Goal: Information Seeking & Learning: Learn about a topic

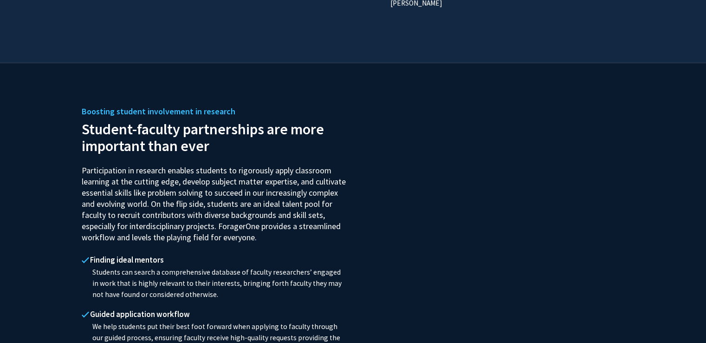
scroll to position [975, 0]
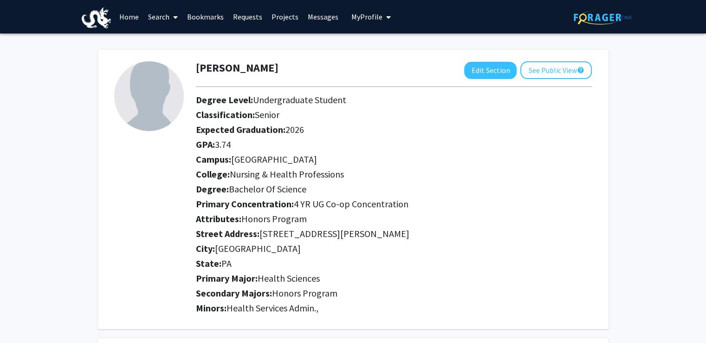
click at [134, 17] on link "Home" at bounding box center [129, 16] width 29 height 32
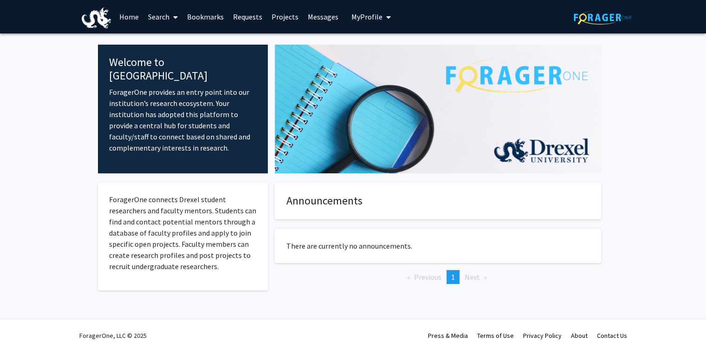
scroll to position [9, 0]
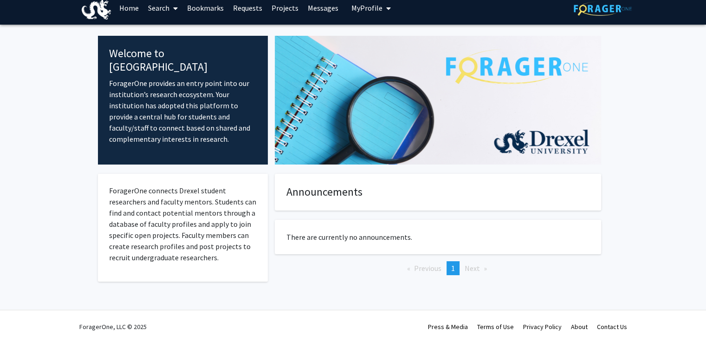
click at [174, 8] on icon at bounding box center [175, 8] width 5 height 7
click at [190, 36] on span "Faculty/Staff" at bounding box center [177, 34] width 68 height 19
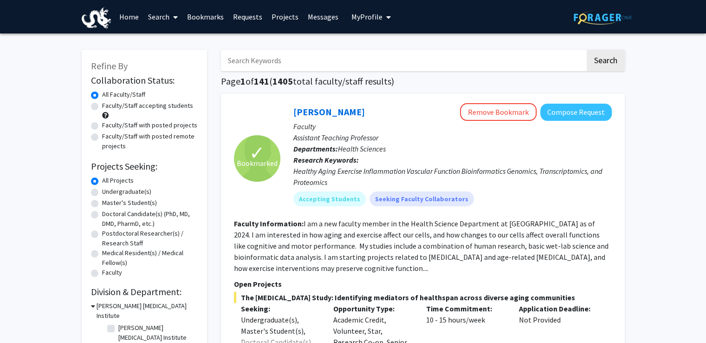
click at [134, 190] on label "Undergraduate(s)" at bounding box center [126, 192] width 49 height 10
click at [108, 190] on input "Undergraduate(s)" at bounding box center [105, 190] width 6 height 6
radio input "true"
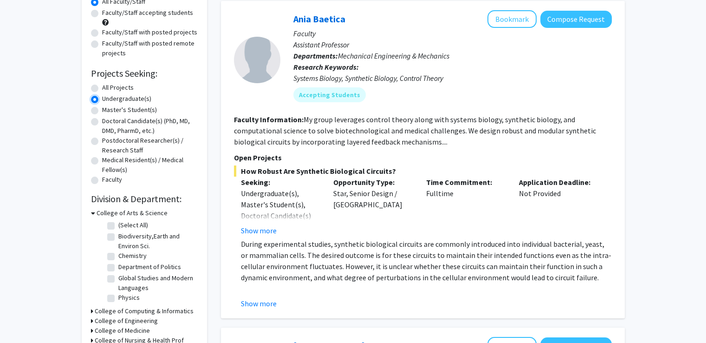
scroll to position [139, 0]
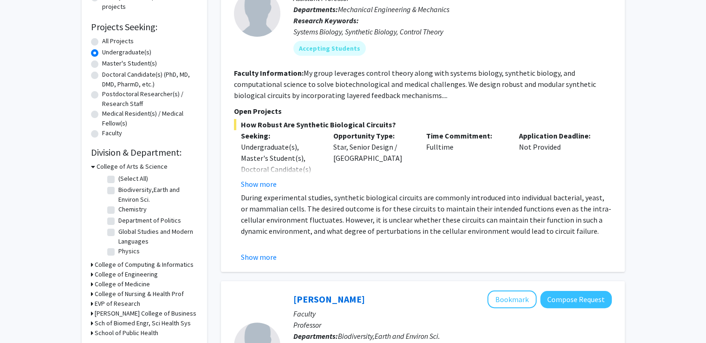
click at [138, 293] on h3 "College of Nursing & Health Prof" at bounding box center [139, 294] width 89 height 10
click at [118, 307] on label "(Select All)" at bounding box center [133, 306] width 30 height 10
click at [118, 307] on input "(Select All)" at bounding box center [121, 304] width 6 height 6
checkbox input "true"
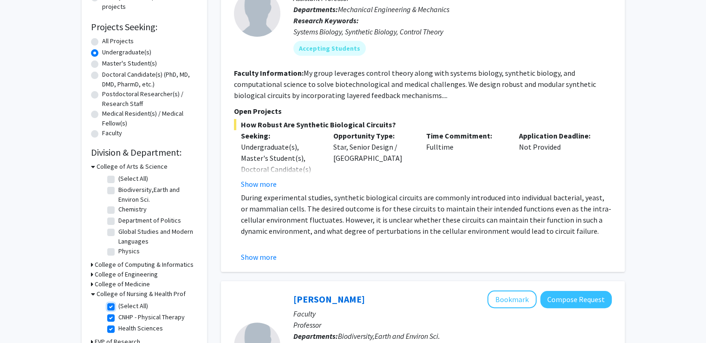
checkbox input "true"
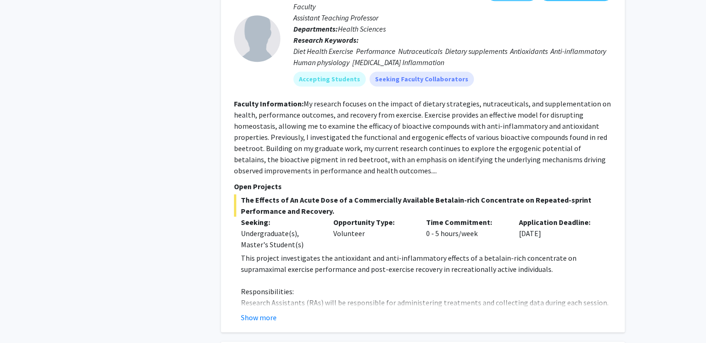
scroll to position [743, 0]
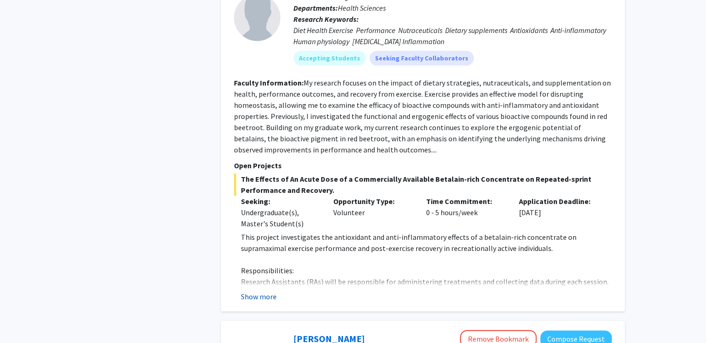
click at [259, 298] on button "Show more" at bounding box center [259, 296] width 36 height 11
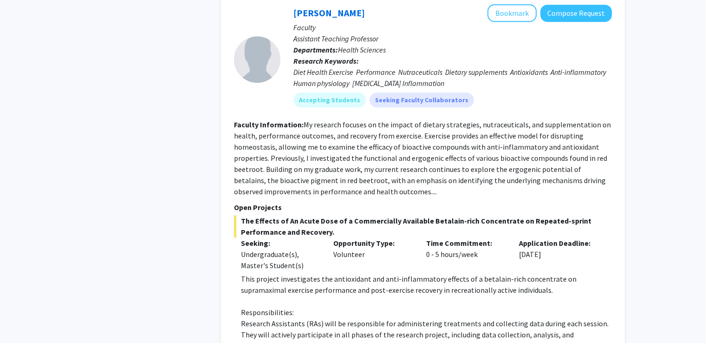
scroll to position [696, 0]
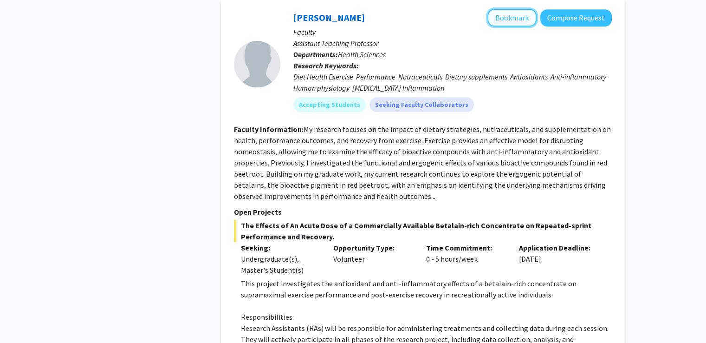
click at [525, 21] on button "Bookmark" at bounding box center [511, 18] width 49 height 18
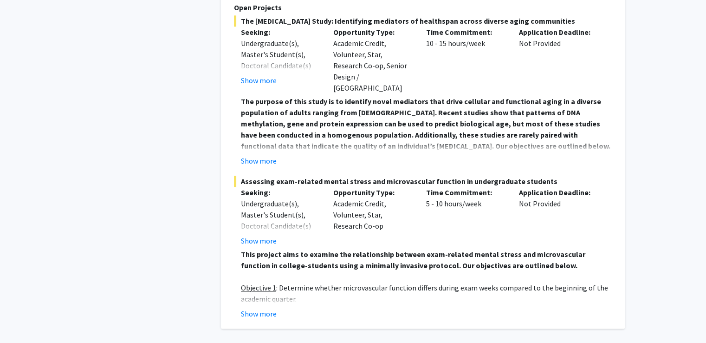
scroll to position [1358, 0]
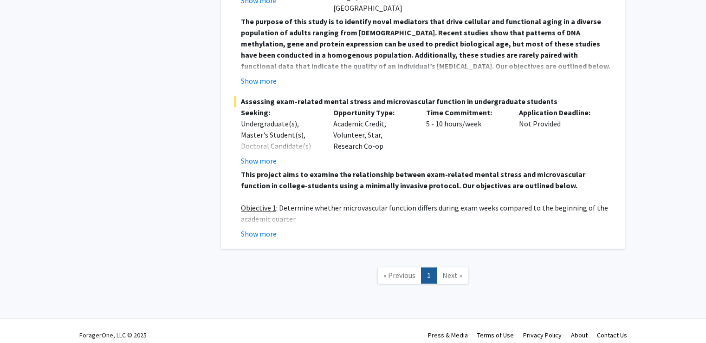
click at [459, 270] on span "Next »" at bounding box center [452, 274] width 20 height 9
click at [405, 272] on link "« Previous" at bounding box center [399, 275] width 44 height 16
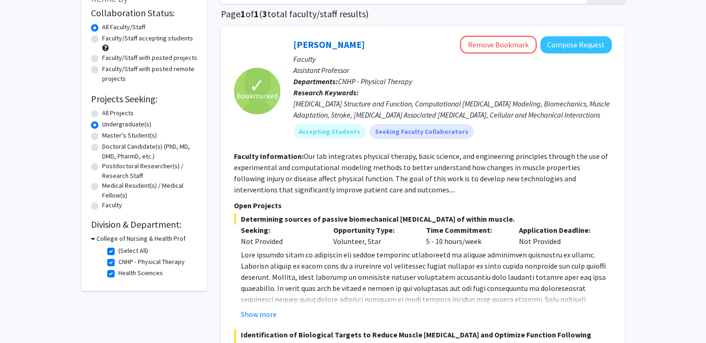
scroll to position [152, 0]
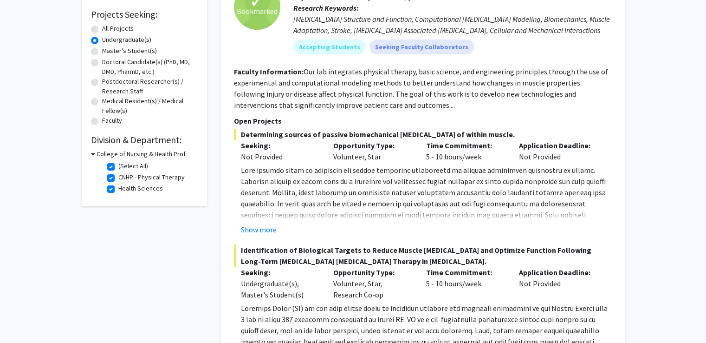
click at [115, 153] on h3 "College of Nursing & Health Prof" at bounding box center [141, 154] width 89 height 10
click at [115, 153] on h3 "College of Nursing & Health Prof" at bounding box center [139, 154] width 89 height 10
click at [118, 167] on label "(Select All)" at bounding box center [133, 166] width 30 height 10
click at [118, 167] on input "(Select All)" at bounding box center [121, 164] width 6 height 6
checkbox input "false"
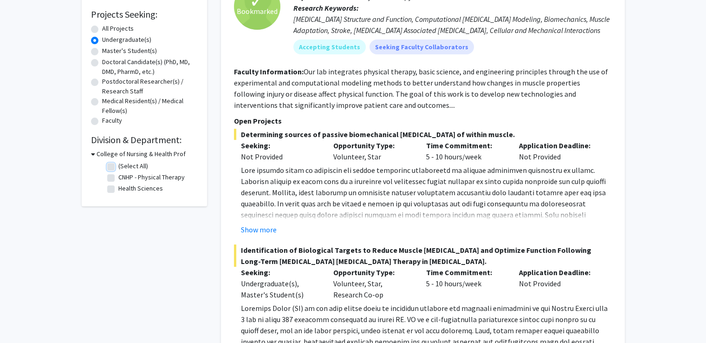
checkbox input "false"
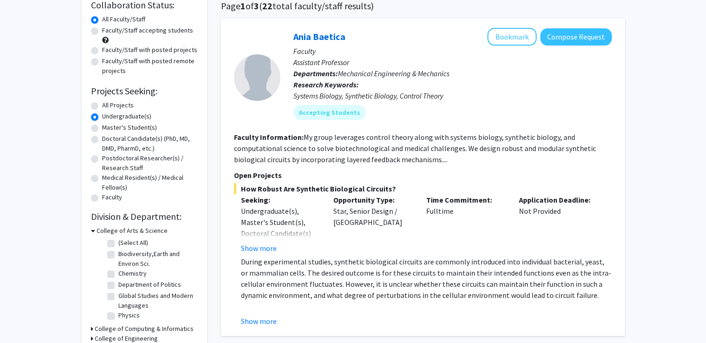
scroll to position [139, 0]
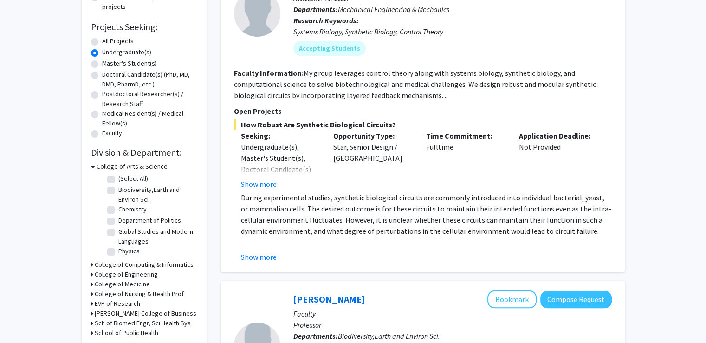
click at [132, 283] on h3 "College of Medicine" at bounding box center [122, 284] width 55 height 10
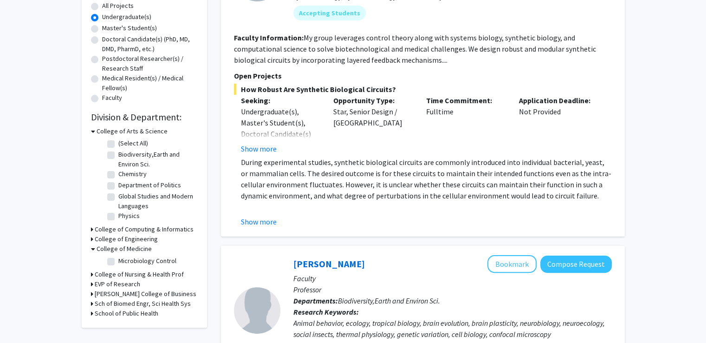
scroll to position [186, 0]
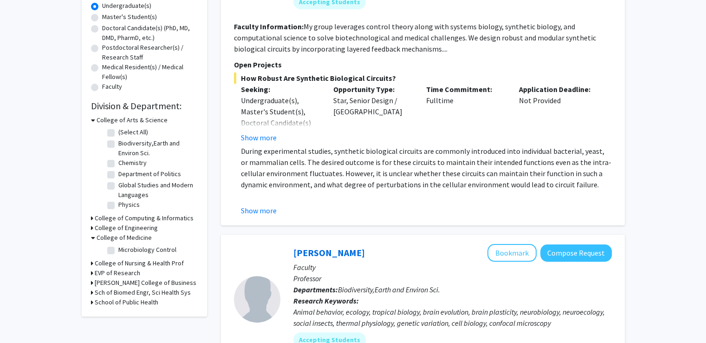
click at [129, 291] on h3 "Sch of Biomed Engr, Sci Health Sys" at bounding box center [143, 292] width 96 height 10
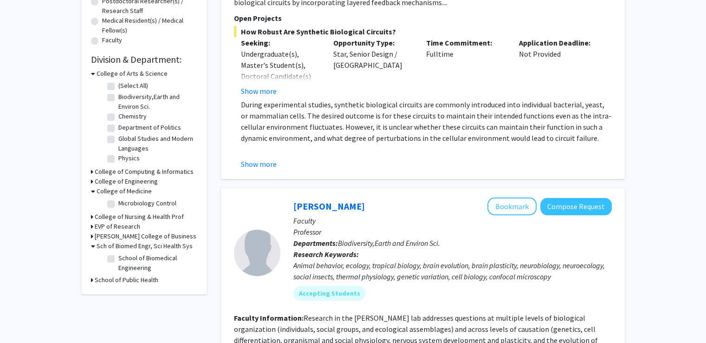
click at [134, 280] on h3 "School of Public Health" at bounding box center [127, 280] width 64 height 10
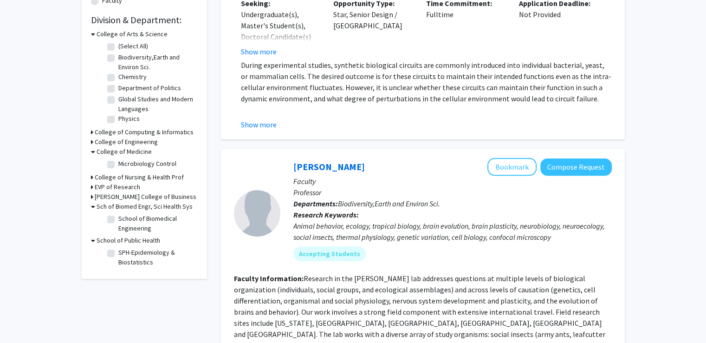
scroll to position [278, 0]
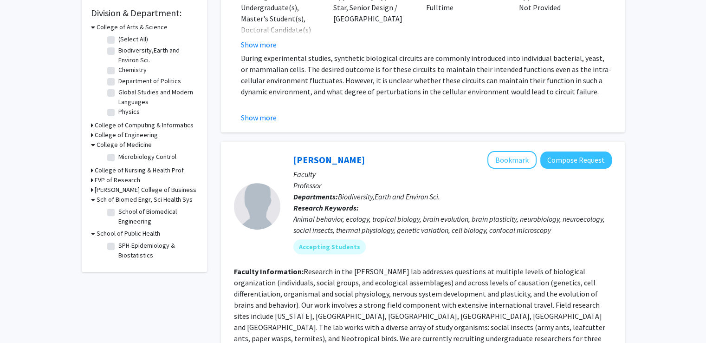
click at [138, 159] on label "Microbiology Control" at bounding box center [147, 157] width 58 height 10
click at [124, 158] on input "Microbiology Control" at bounding box center [121, 155] width 6 height 6
checkbox input "true"
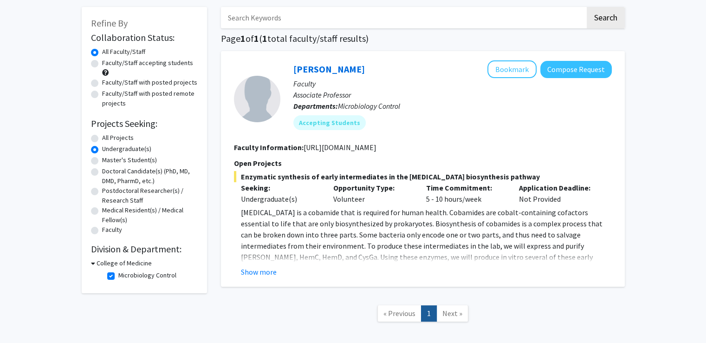
scroll to position [89, 0]
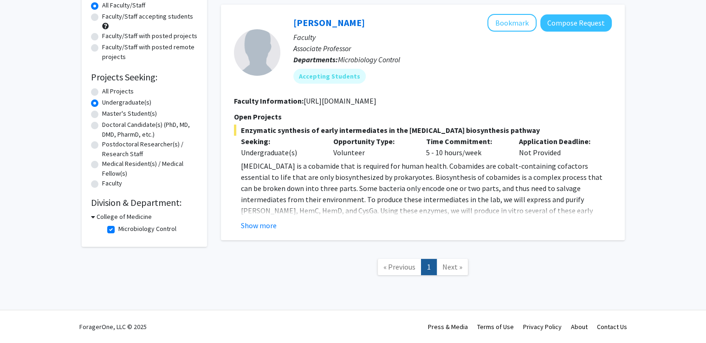
click at [138, 106] on label "Undergraduate(s)" at bounding box center [126, 102] width 49 height 10
click at [108, 103] on input "Undergraduate(s)" at bounding box center [105, 100] width 6 height 6
click at [118, 219] on h3 "College of Medicine" at bounding box center [124, 217] width 55 height 10
click at [118, 219] on h3 "College of Medicine" at bounding box center [122, 217] width 55 height 10
click at [110, 226] on fg-checkbox "Microbiology Control Microbiology Control" at bounding box center [151, 229] width 88 height 11
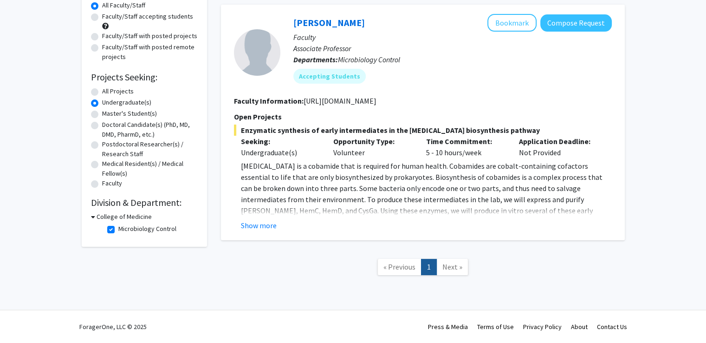
click at [106, 229] on fg-checkbox-list "Microbiology Control Microbiology Control" at bounding box center [151, 229] width 93 height 16
click at [118, 229] on label "Microbiology Control" at bounding box center [147, 229] width 58 height 10
click at [118, 229] on input "Microbiology Control" at bounding box center [121, 227] width 6 height 6
checkbox input "false"
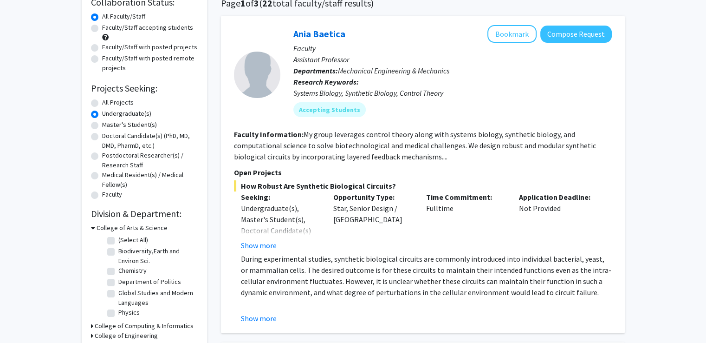
scroll to position [139, 0]
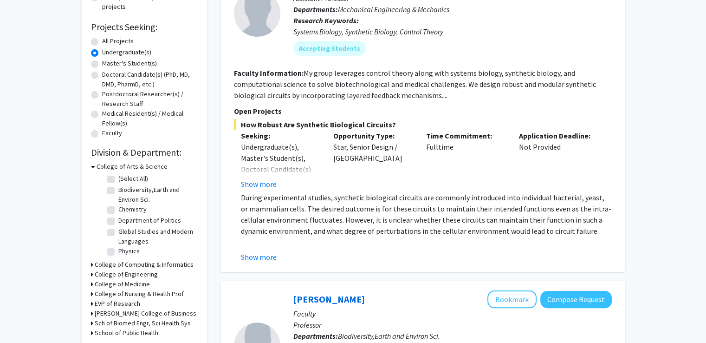
click at [118, 190] on label "Biodiversity,Earth and Environ Sci." at bounding box center [156, 194] width 77 height 19
click at [118, 190] on input "Biodiversity,Earth and Environ Sci." at bounding box center [121, 188] width 6 height 6
checkbox input "true"
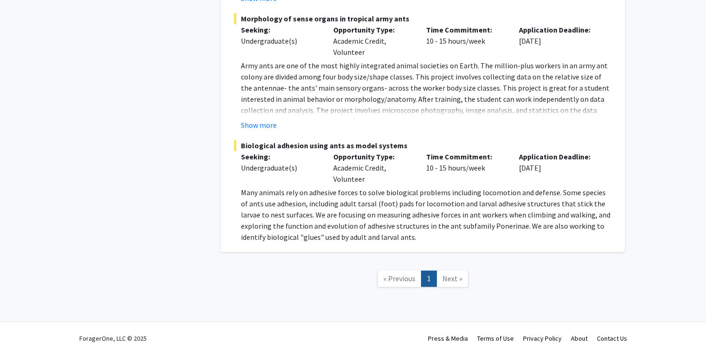
scroll to position [67, 0]
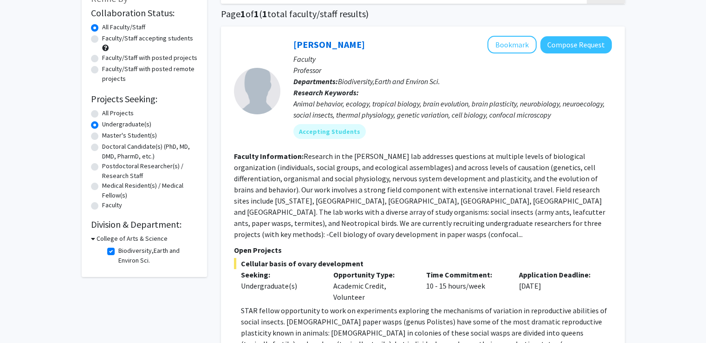
click at [118, 252] on label "Biodiversity,Earth and Environ Sci." at bounding box center [156, 255] width 77 height 19
click at [118, 252] on input "Biodiversity,Earth and Environ Sci." at bounding box center [121, 249] width 6 height 6
checkbox input "false"
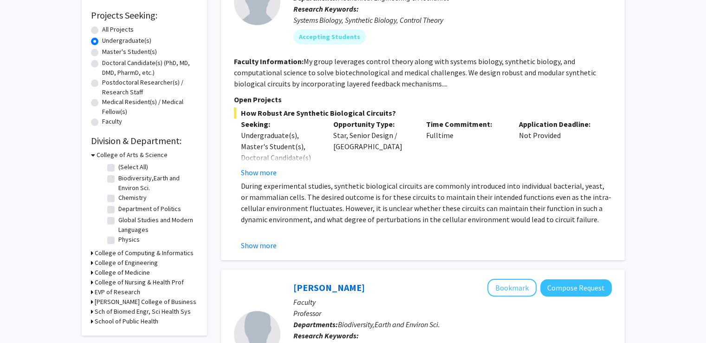
scroll to position [186, 0]
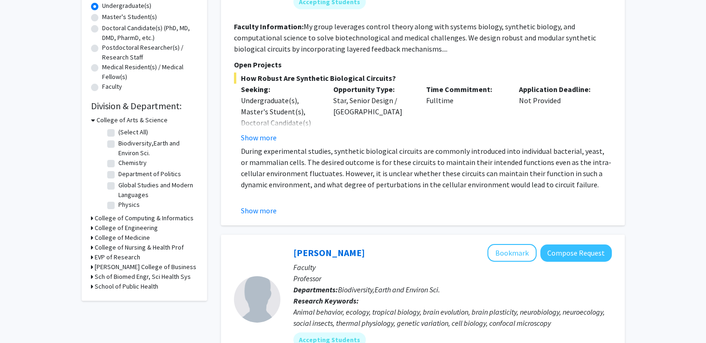
click at [97, 116] on h3 "College of Arts & Science" at bounding box center [132, 120] width 71 height 10
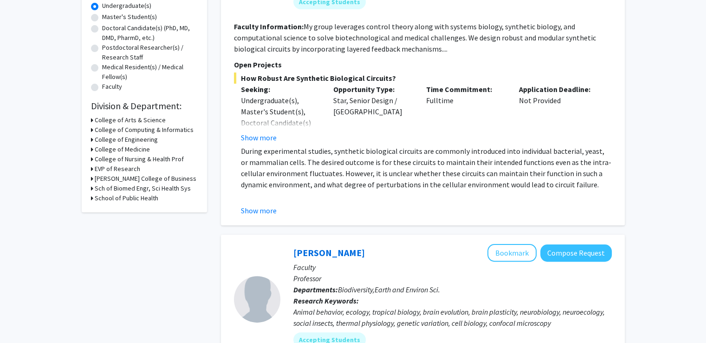
scroll to position [0, 0]
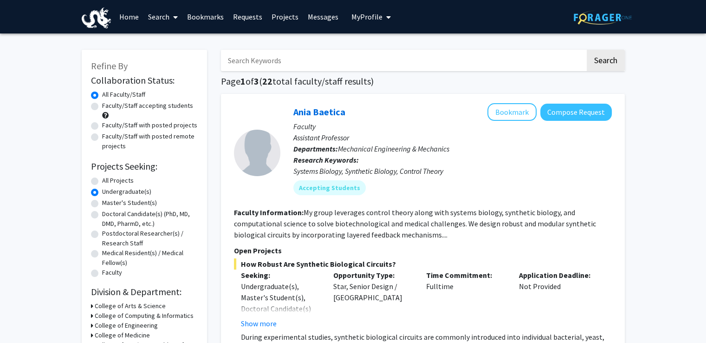
click at [102, 108] on label "Faculty/Staff accepting students" at bounding box center [147, 106] width 91 height 10
click at [102, 107] on input "Faculty/Staff accepting students" at bounding box center [105, 104] width 6 height 6
radio input "true"
click at [113, 184] on label "All Projects" at bounding box center [118, 180] width 32 height 10
click at [108, 181] on input "All Projects" at bounding box center [105, 178] width 6 height 6
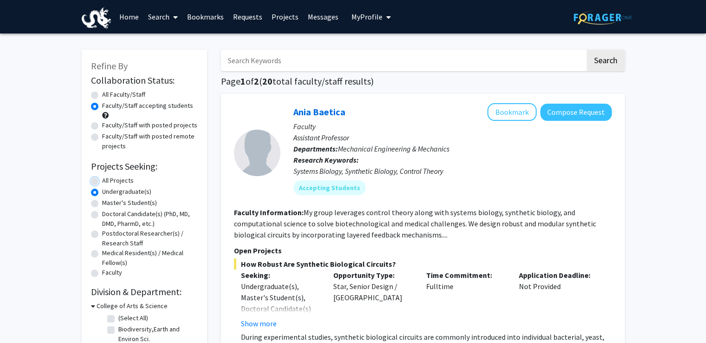
radio input "true"
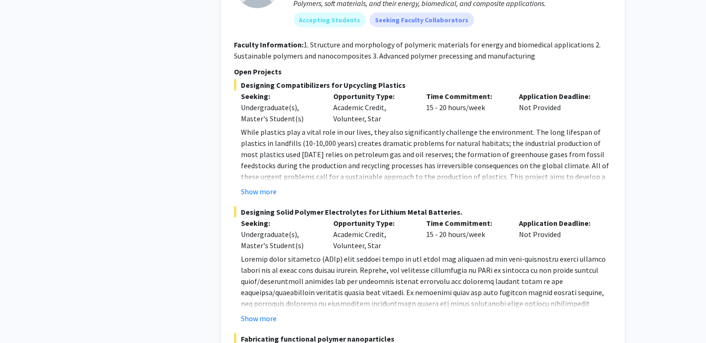
scroll to position [5436, 0]
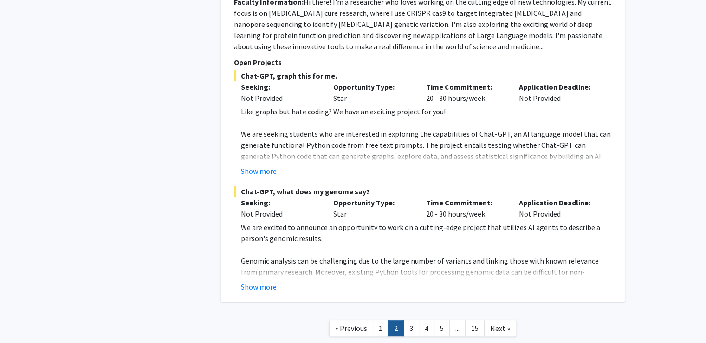
scroll to position [3783, 0]
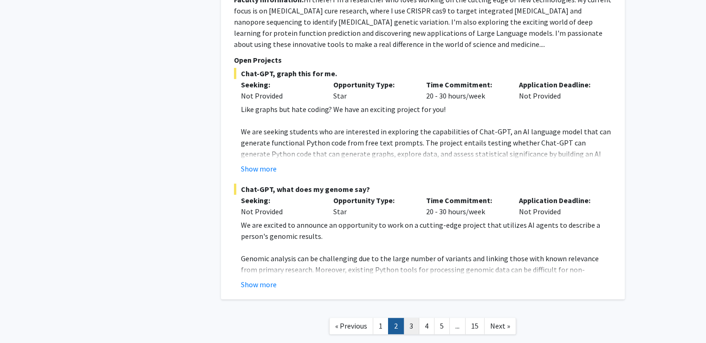
click at [411, 317] on link "3" at bounding box center [411, 325] width 16 height 16
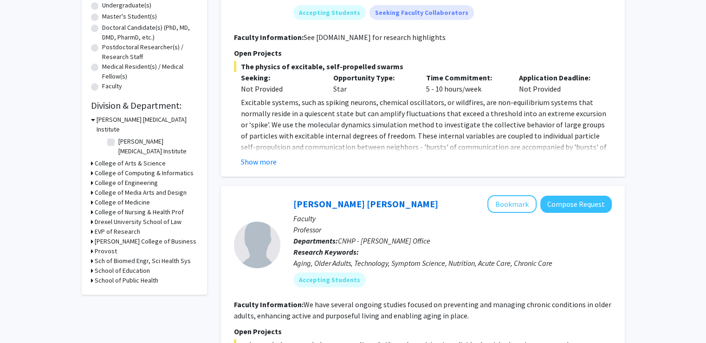
scroll to position [325, 0]
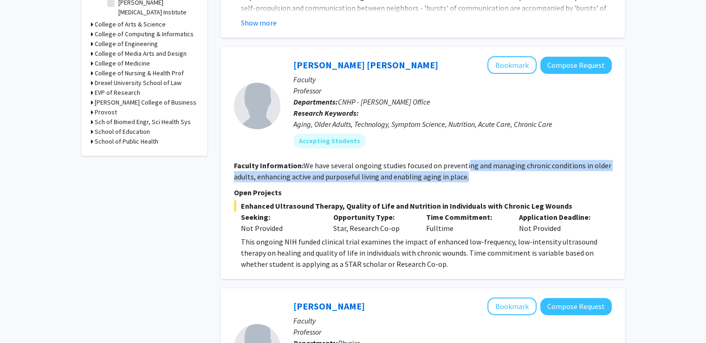
drag, startPoint x: 466, startPoint y: 163, endPoint x: 471, endPoint y: 175, distance: 12.9
click at [471, 175] on section "Faculty Information: We have several ongoing studies focused on preventing and …" at bounding box center [423, 171] width 378 height 22
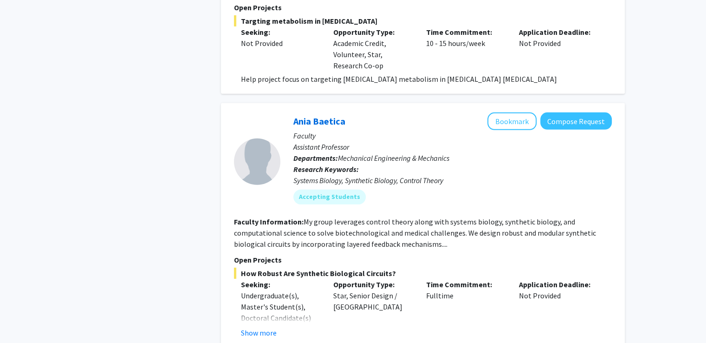
scroll to position [3020, 0]
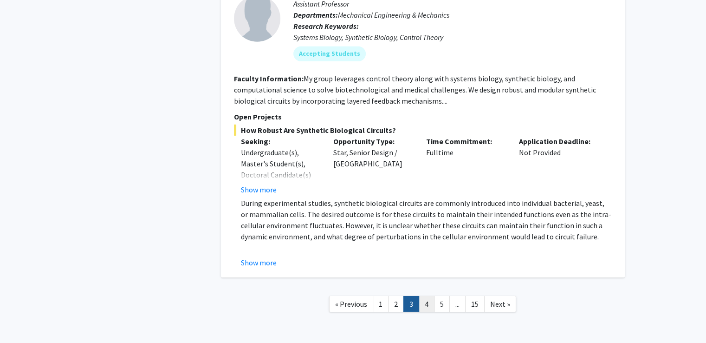
click at [431, 296] on link "4" at bounding box center [427, 304] width 16 height 16
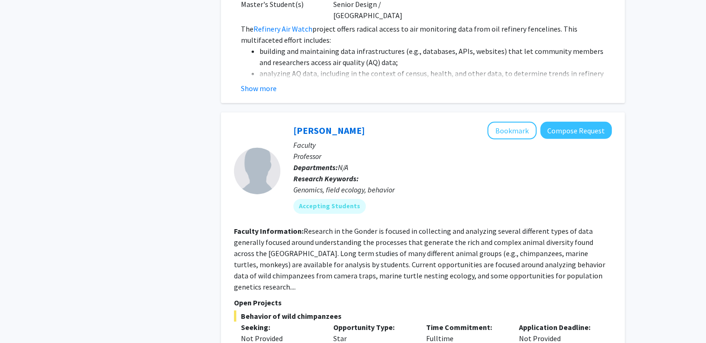
scroll to position [3028, 0]
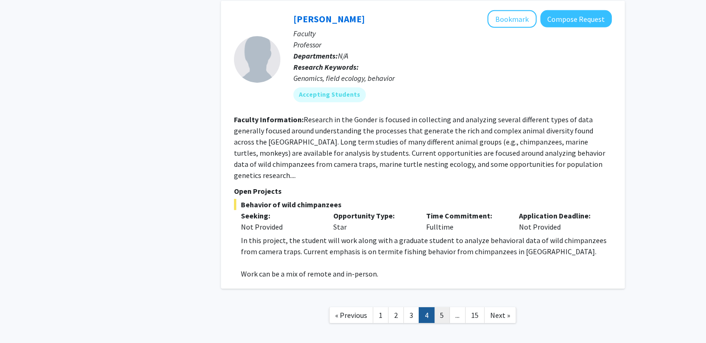
click at [441, 307] on link "5" at bounding box center [442, 315] width 16 height 16
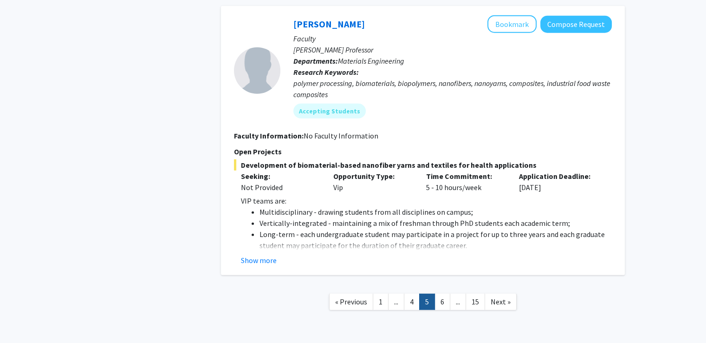
scroll to position [2499, 0]
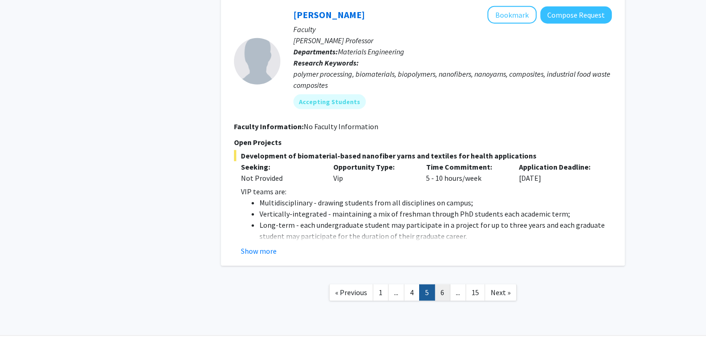
click at [440, 284] on link "6" at bounding box center [442, 292] width 16 height 16
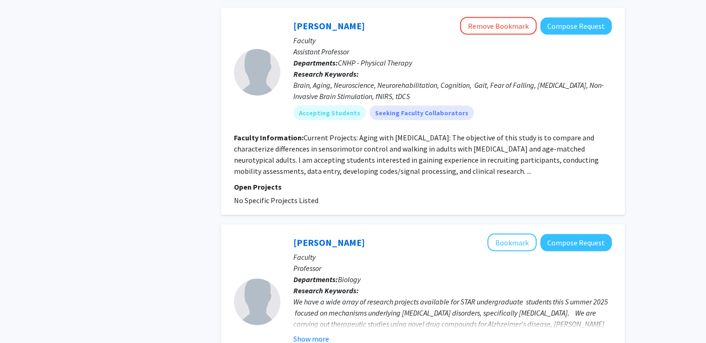
scroll to position [1764, 0]
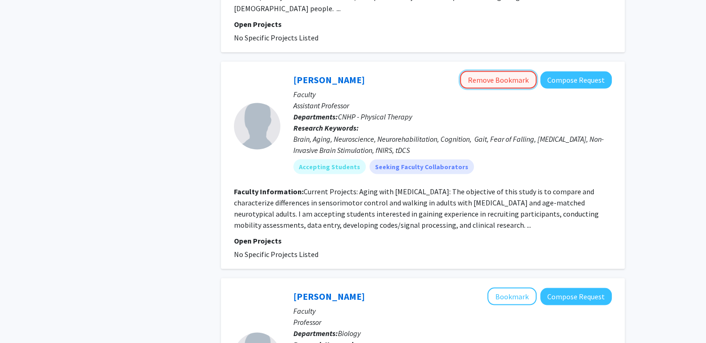
click at [517, 71] on button "Remove Bookmark" at bounding box center [498, 80] width 77 height 18
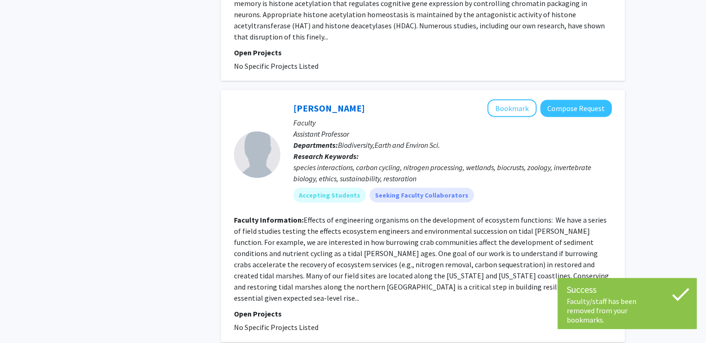
scroll to position [2291, 0]
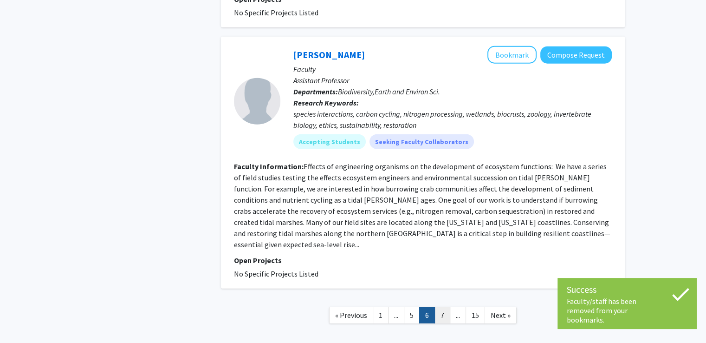
click at [440, 307] on link "7" at bounding box center [442, 315] width 16 height 16
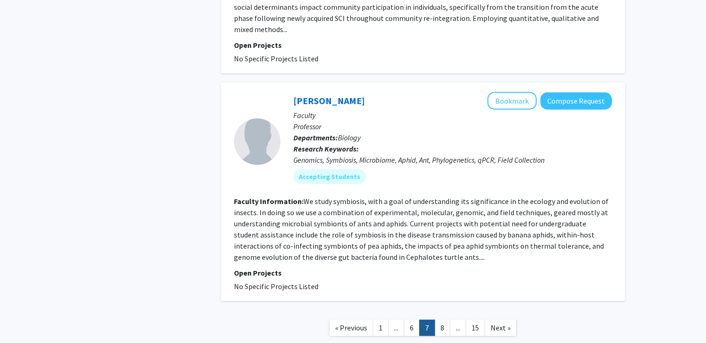
scroll to position [2293, 0]
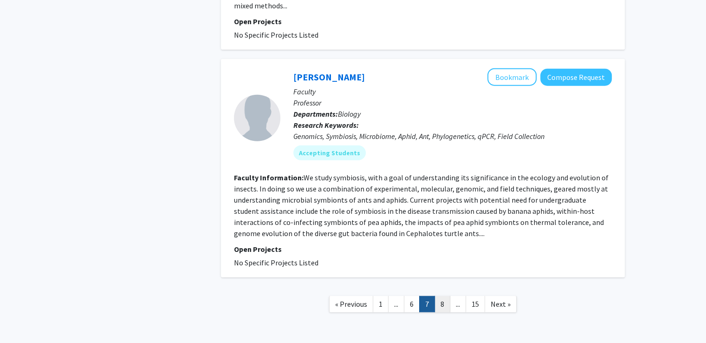
click at [443, 296] on link "8" at bounding box center [442, 304] width 16 height 16
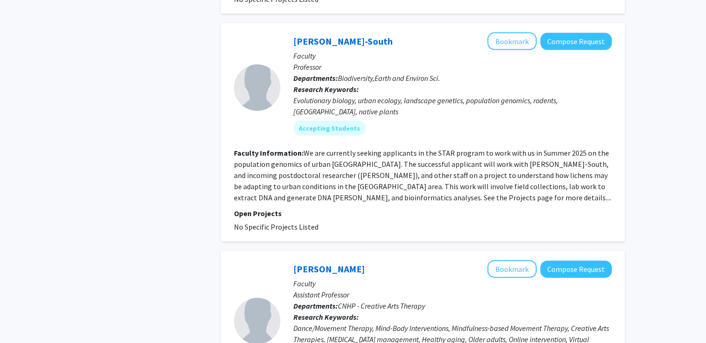
scroll to position [2135, 0]
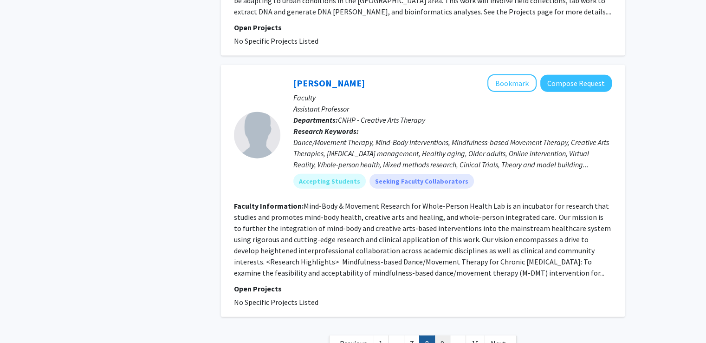
click at [449, 335] on link "9" at bounding box center [442, 343] width 16 height 16
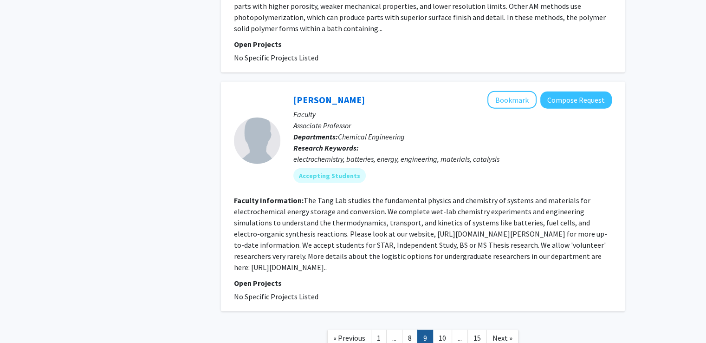
scroll to position [2193, 0]
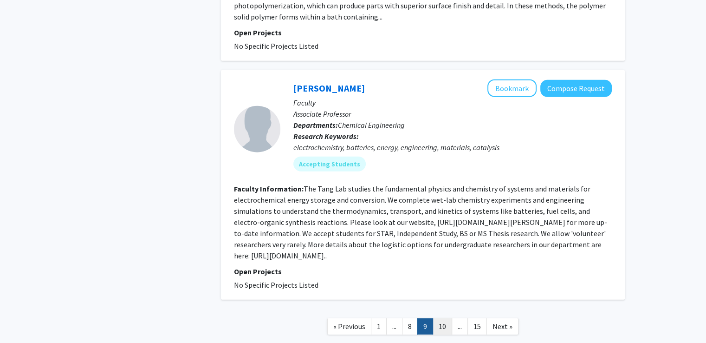
click at [439, 318] on link "10" at bounding box center [442, 326] width 19 height 16
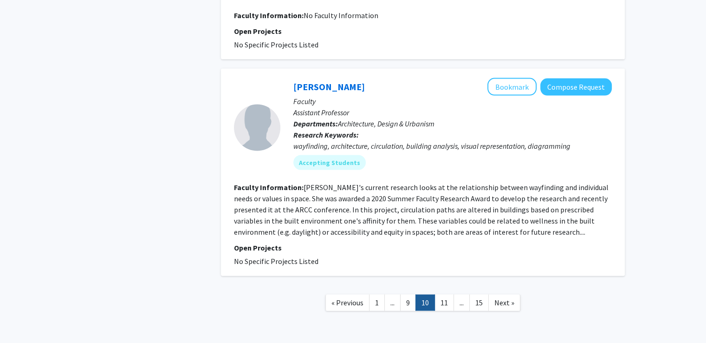
scroll to position [1940, 0]
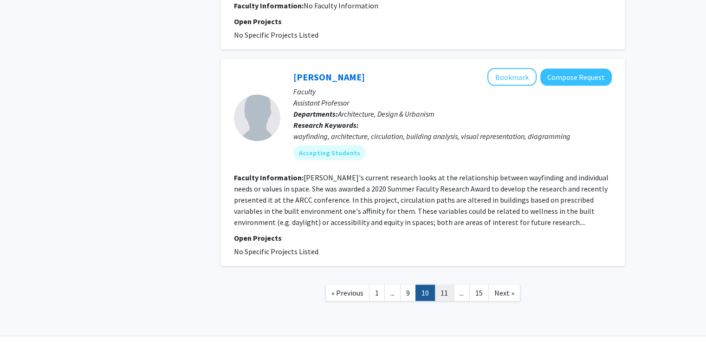
click at [448, 285] on link "11" at bounding box center [443, 293] width 19 height 16
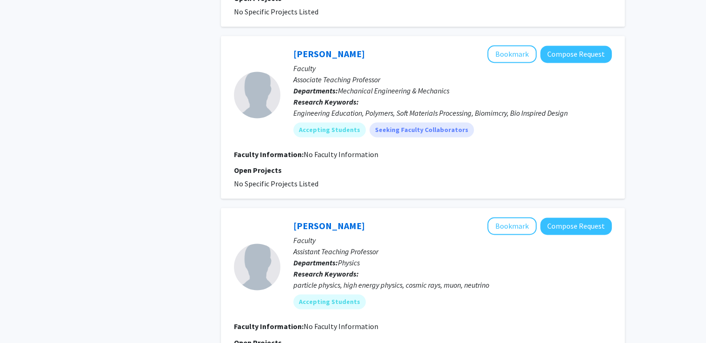
scroll to position [1558, 0]
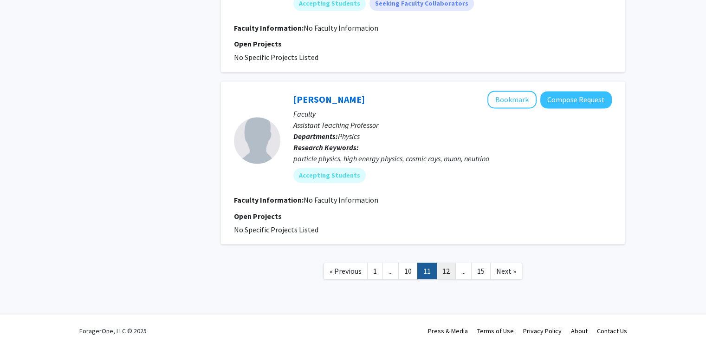
click at [452, 266] on link "12" at bounding box center [445, 270] width 19 height 16
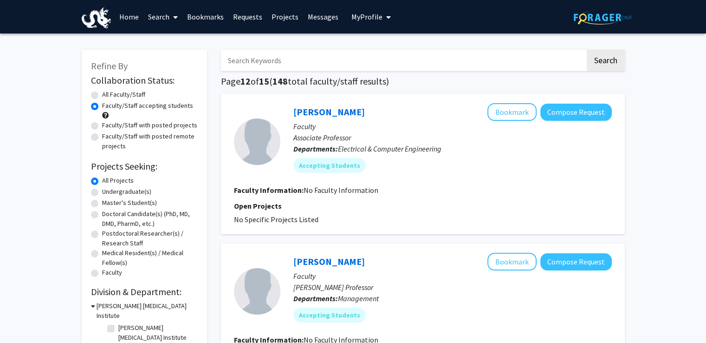
click at [607, 10] on img at bounding box center [603, 17] width 58 height 14
radio input "true"
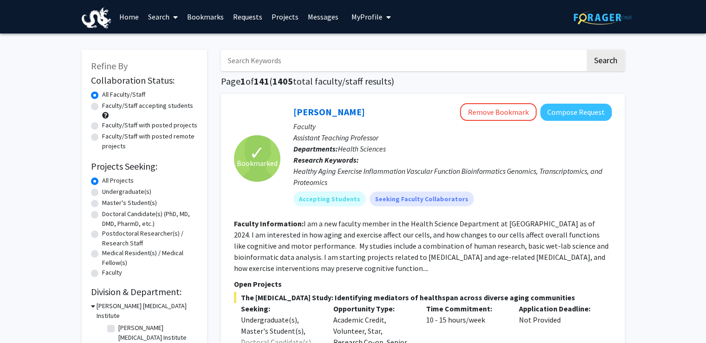
click at [123, 18] on link "Home" at bounding box center [129, 16] width 29 height 32
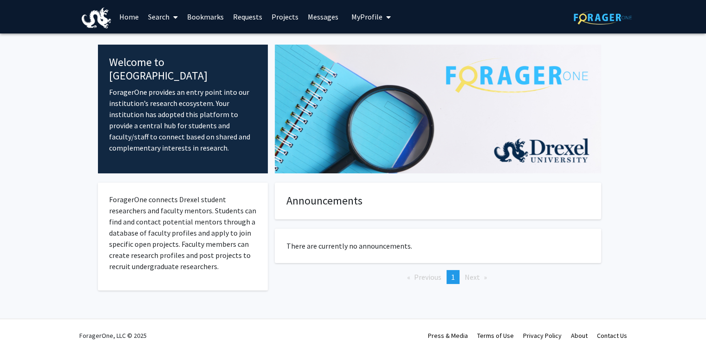
click at [377, 18] on span "My Profile" at bounding box center [366, 16] width 31 height 9
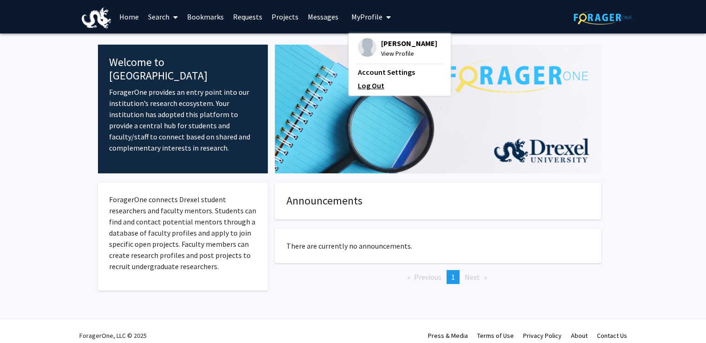
click at [384, 85] on link "Log Out" at bounding box center [400, 85] width 84 height 11
